Goal: Task Accomplishment & Management: Complete application form

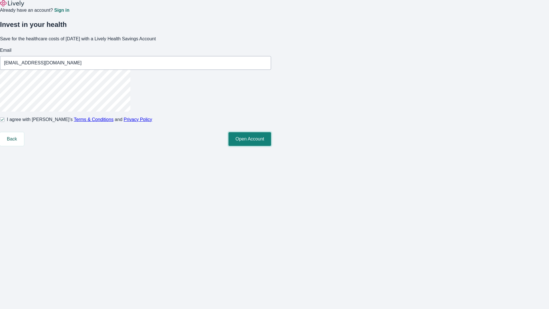
click at [271, 146] on button "Open Account" at bounding box center [249, 139] width 43 height 14
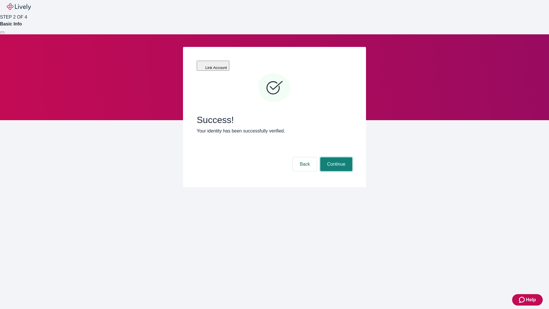
click at [335, 157] on button "Continue" at bounding box center [336, 164] width 32 height 14
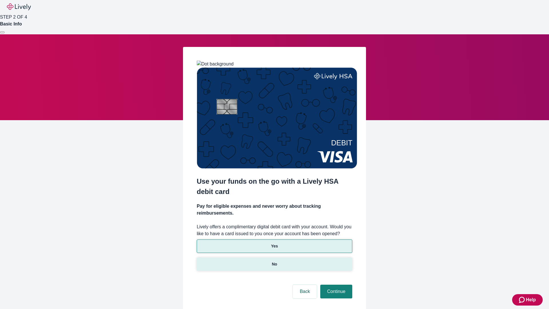
click at [274, 261] on p "No" at bounding box center [274, 264] width 5 height 6
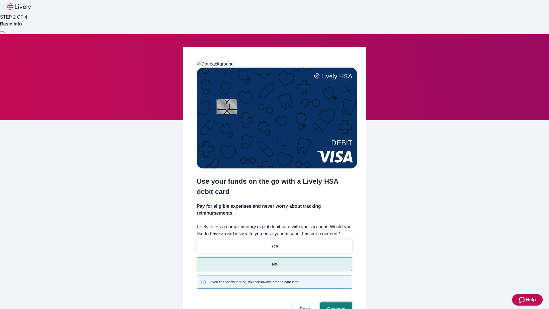
click at [335, 302] on button "Continue" at bounding box center [336, 309] width 32 height 14
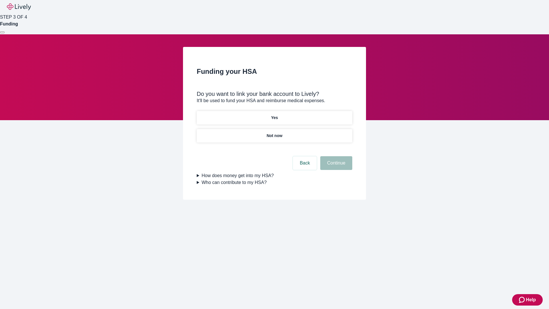
click at [274, 115] on p "Yes" at bounding box center [274, 118] width 7 height 6
click at [335, 156] on button "Continue" at bounding box center [336, 163] width 32 height 14
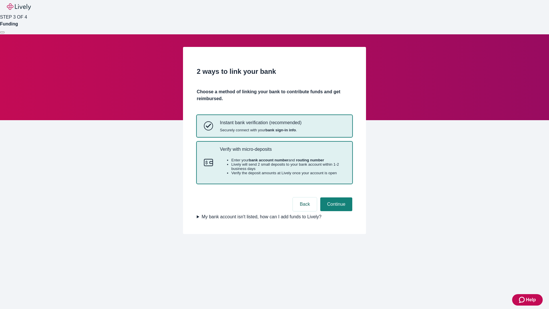
click at [282, 152] on p "Verify with micro-deposits" at bounding box center [282, 148] width 125 height 5
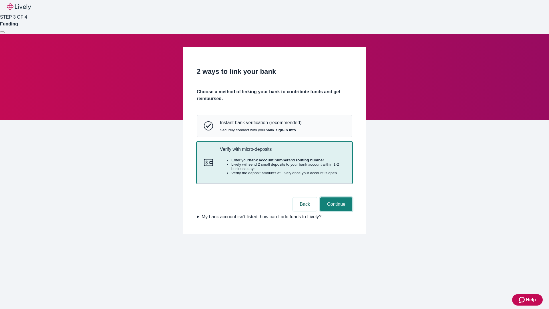
click at [335, 211] on button "Continue" at bounding box center [336, 204] width 32 height 14
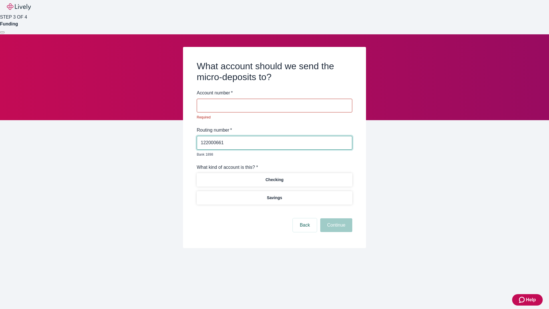
type input "122000661"
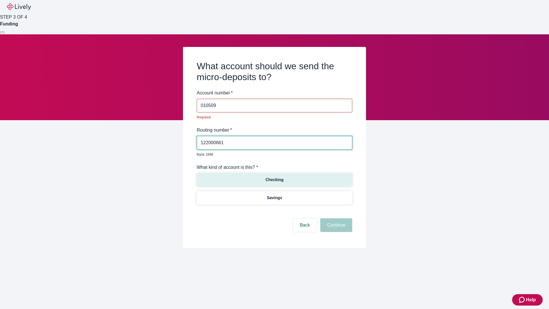
type input "010509"
click at [274, 177] on p "Checking" at bounding box center [274, 180] width 18 height 6
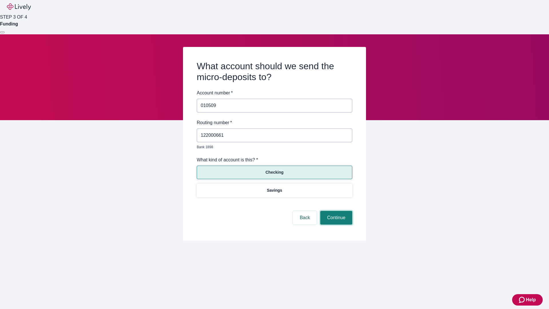
click at [335, 211] on button "Continue" at bounding box center [336, 218] width 32 height 14
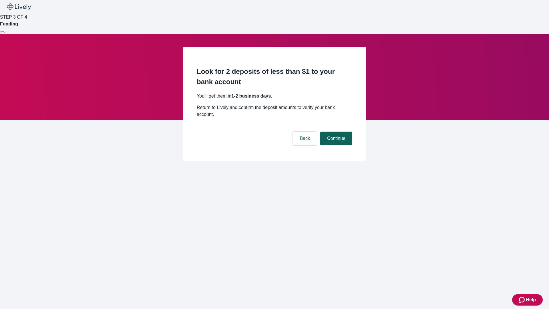
click at [335, 132] on button "Continue" at bounding box center [336, 139] width 32 height 14
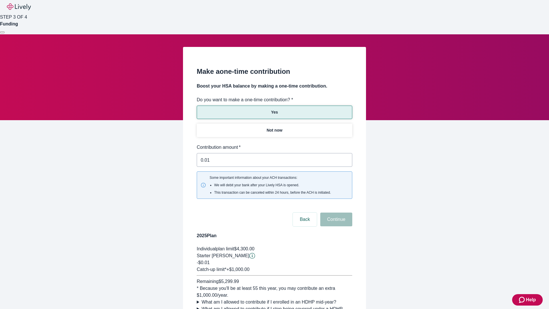
type input "0.01"
click at [335, 212] on button "Continue" at bounding box center [336, 219] width 32 height 14
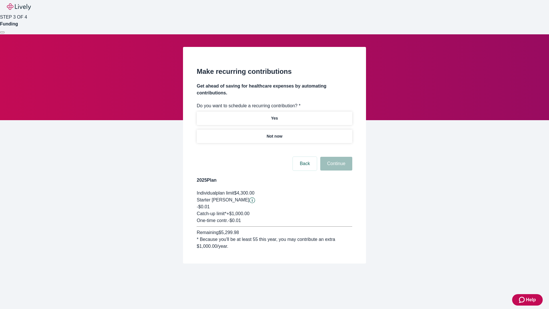
click at [274, 133] on p "Not now" at bounding box center [274, 136] width 16 height 6
click at [335, 157] on button "Continue" at bounding box center [336, 164] width 32 height 14
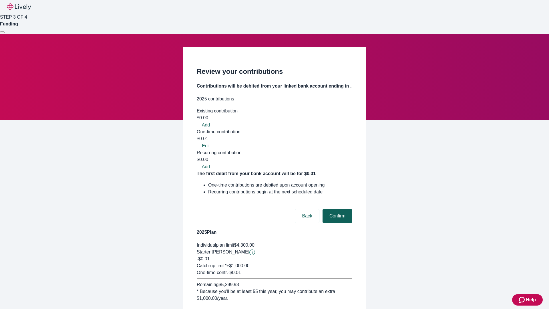
click at [336, 209] on button "Confirm" at bounding box center [337, 216] width 30 height 14
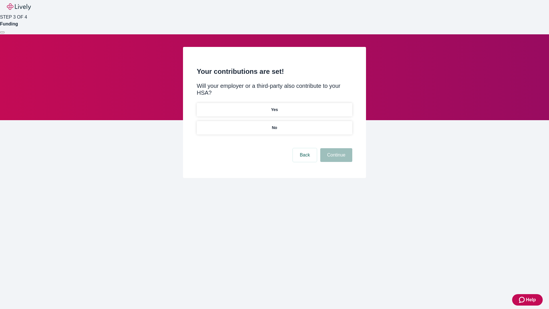
click at [274, 125] on p "No" at bounding box center [274, 128] width 5 height 6
click at [335, 148] on button "Continue" at bounding box center [336, 155] width 32 height 14
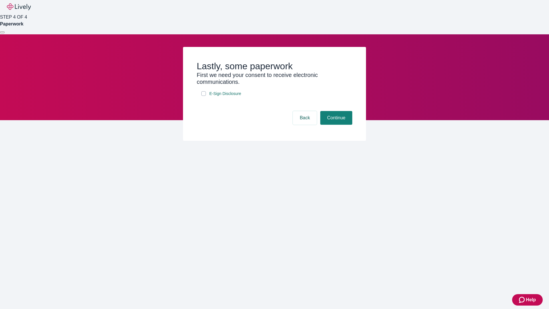
click at [204, 96] on input "E-Sign Disclosure" at bounding box center [203, 93] width 5 height 5
checkbox input "true"
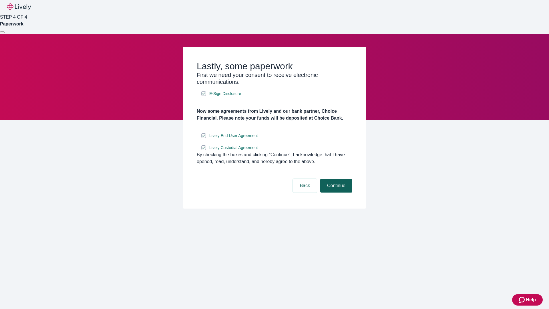
click at [335, 192] on button "Continue" at bounding box center [336, 186] width 32 height 14
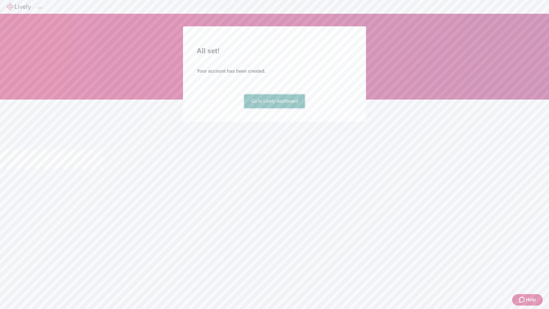
click at [274, 108] on link "Go to Lively dashboard" at bounding box center [274, 101] width 61 height 14
